Goal: Task Accomplishment & Management: Manage account settings

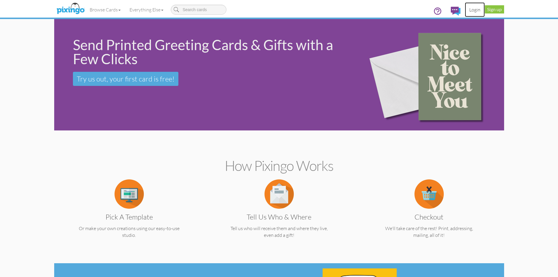
click at [472, 6] on link "Login" at bounding box center [475, 9] width 20 height 15
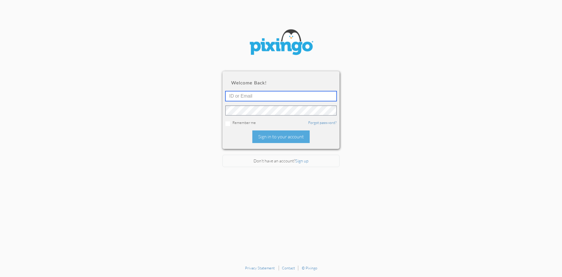
type input "6042"
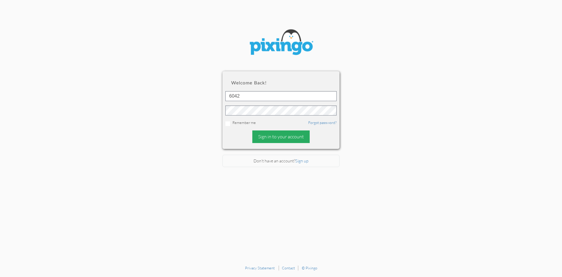
click at [273, 139] on div "Sign in to your account" at bounding box center [280, 136] width 57 height 13
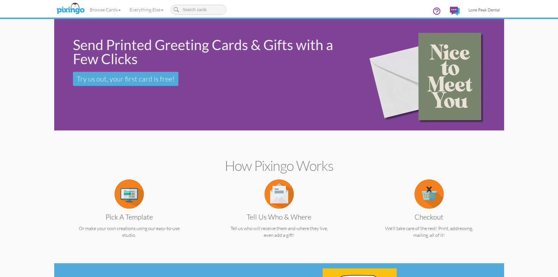
click at [488, 8] on span "Lone Peak Dental" at bounding box center [483, 9] width 31 height 5
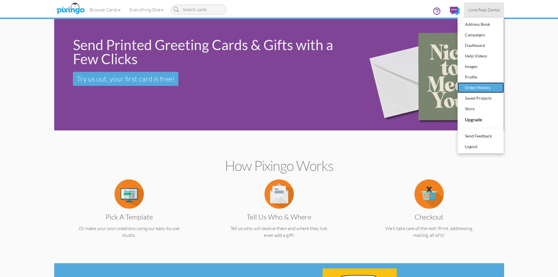
click at [476, 85] on div "Order History" at bounding box center [480, 87] width 35 height 9
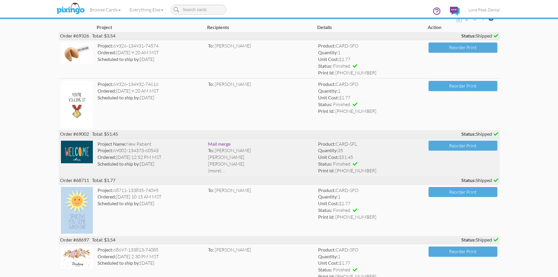
scroll to position [59, 0]
